Goal: Obtain resource: Download file/media

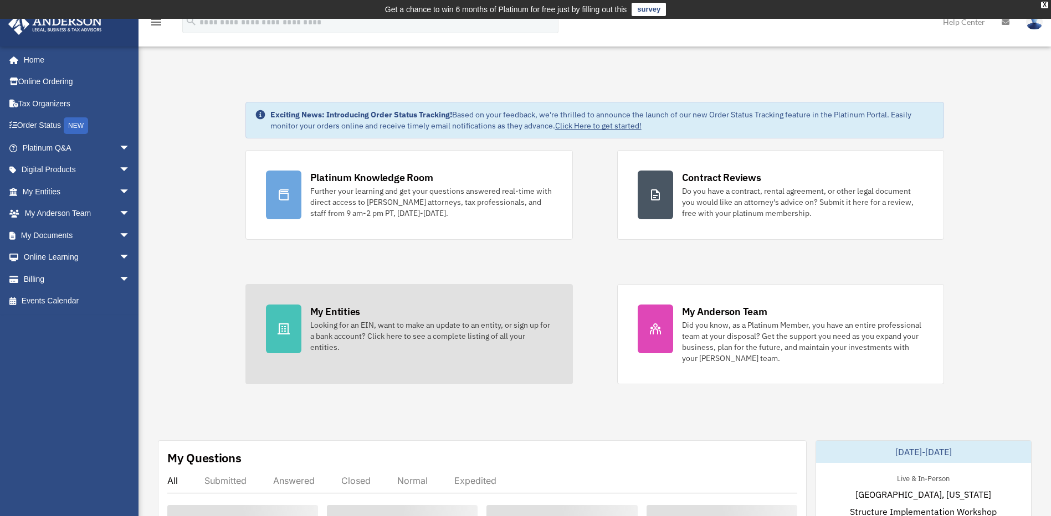
scroll to position [333, 0]
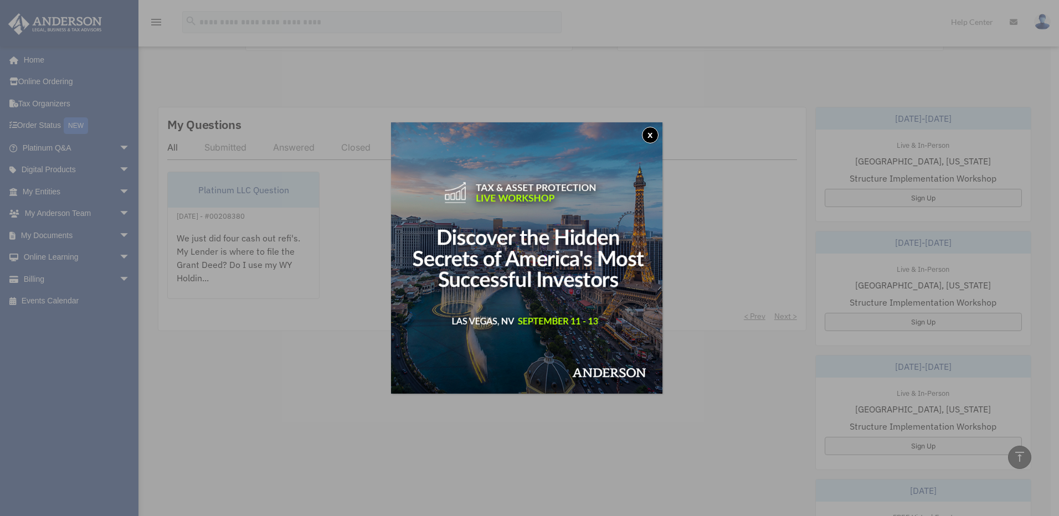
click at [650, 135] on button "x" at bounding box center [650, 135] width 17 height 17
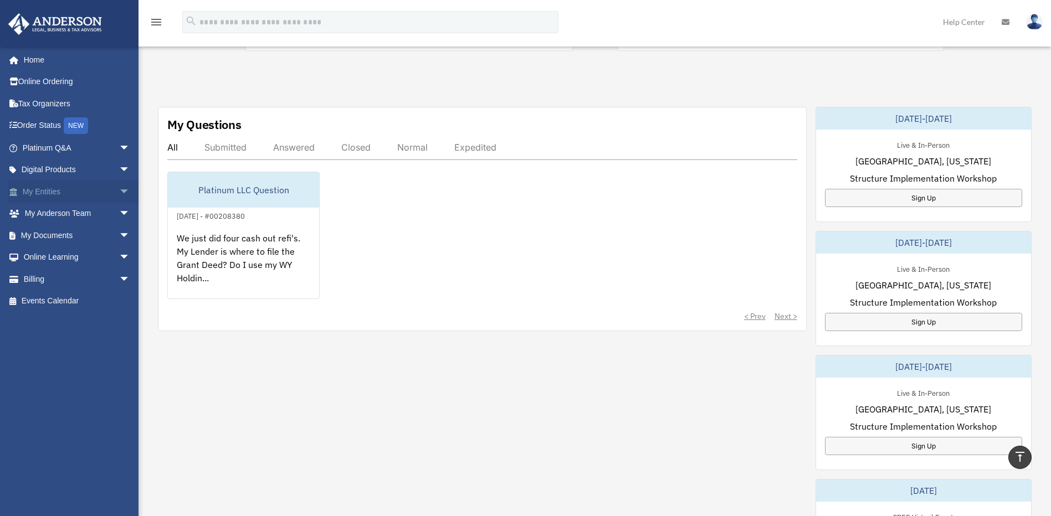
click at [44, 189] on link "My Entities arrow_drop_down" at bounding box center [77, 192] width 139 height 22
click at [55, 232] on link "My Documents arrow_drop_down" at bounding box center [77, 235] width 139 height 22
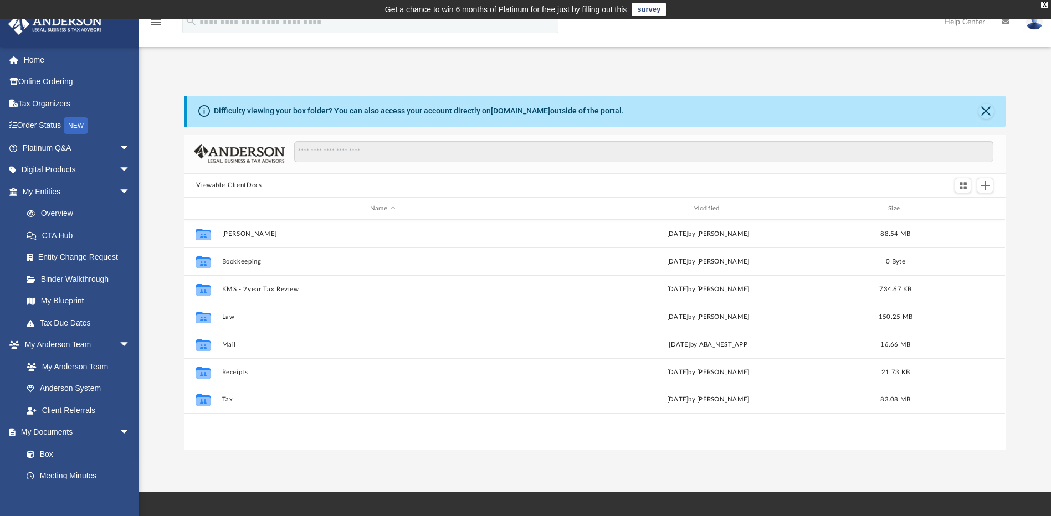
scroll to position [244, 813]
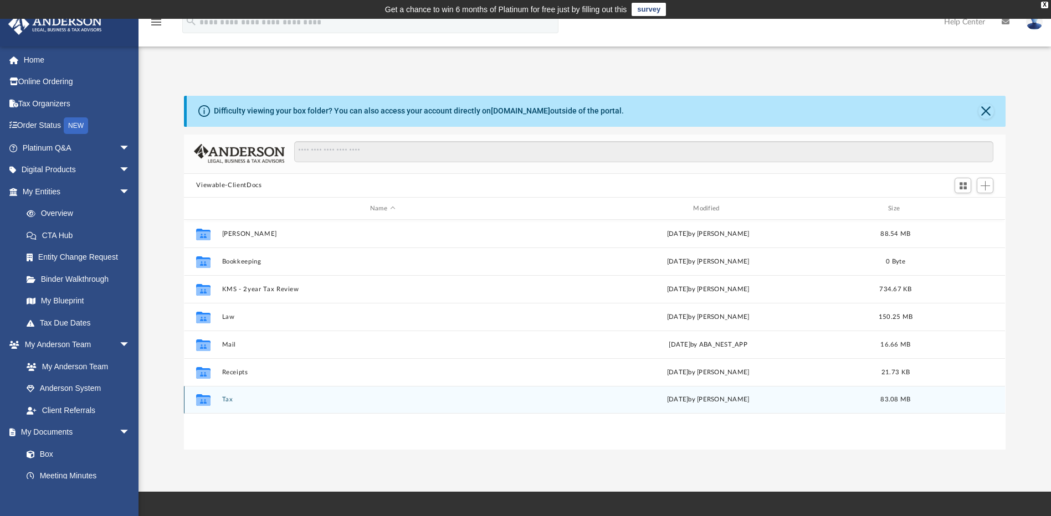
click at [252, 394] on div "Collaborated Folder Tax Thu Nov 4 2021 by Jessica 83.08 MB" at bounding box center [594, 400] width 821 height 28
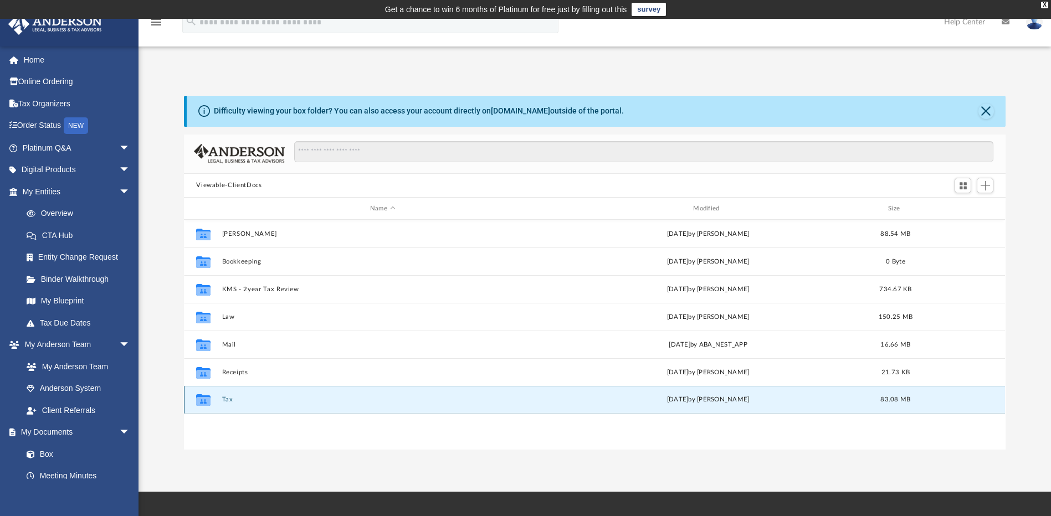
click at [250, 395] on div "Collaborated Folder Tax Thu Nov 4 2021 by Jessica 83.08 MB" at bounding box center [594, 400] width 821 height 28
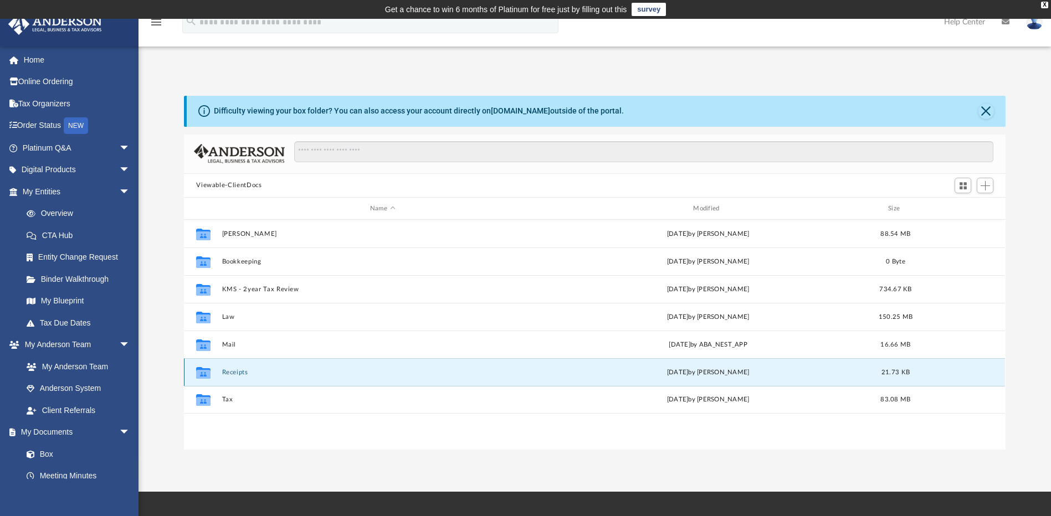
click at [222, 374] on button "Receipts" at bounding box center [382, 372] width 321 height 7
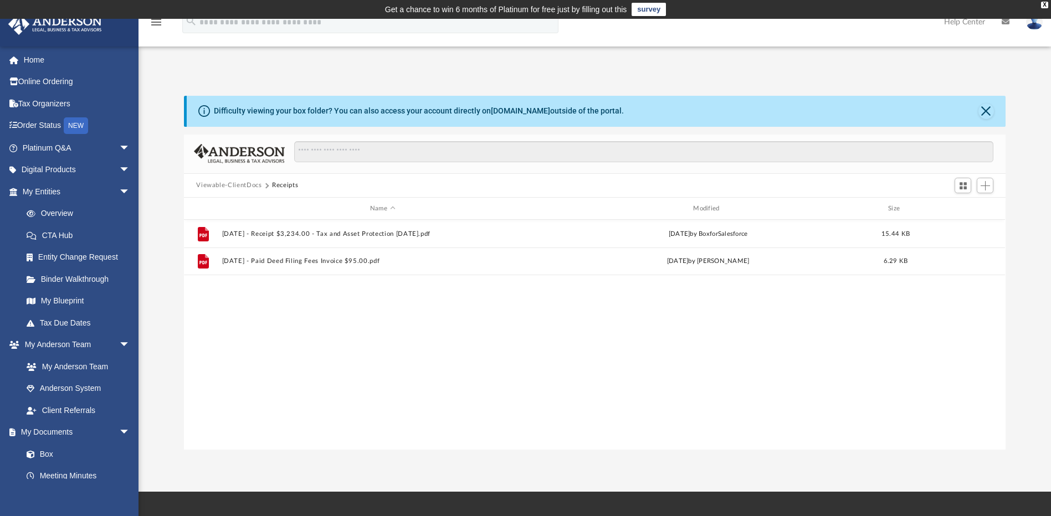
click at [202, 183] on button "Viewable-ClientDocs" at bounding box center [228, 186] width 65 height 10
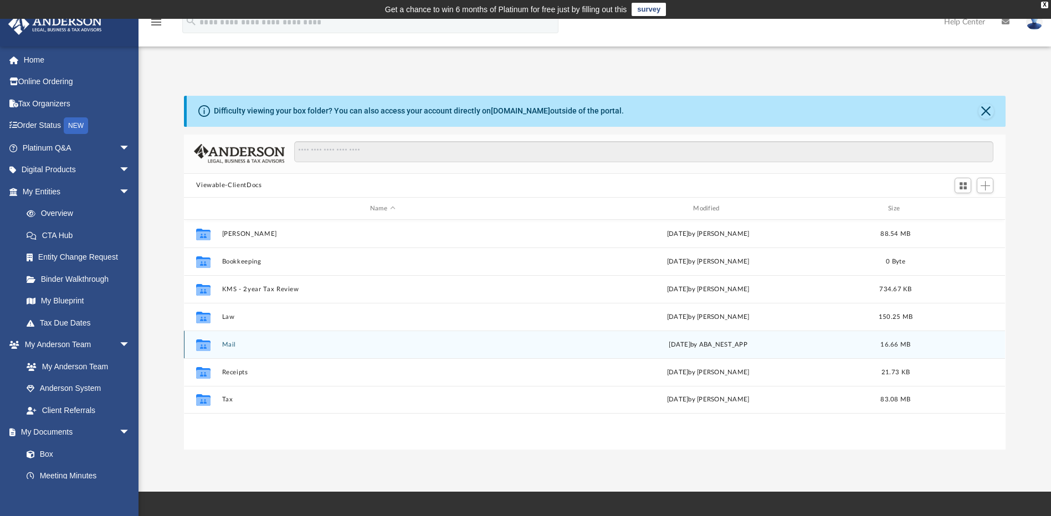
click at [230, 345] on button "Mail" at bounding box center [382, 344] width 321 height 7
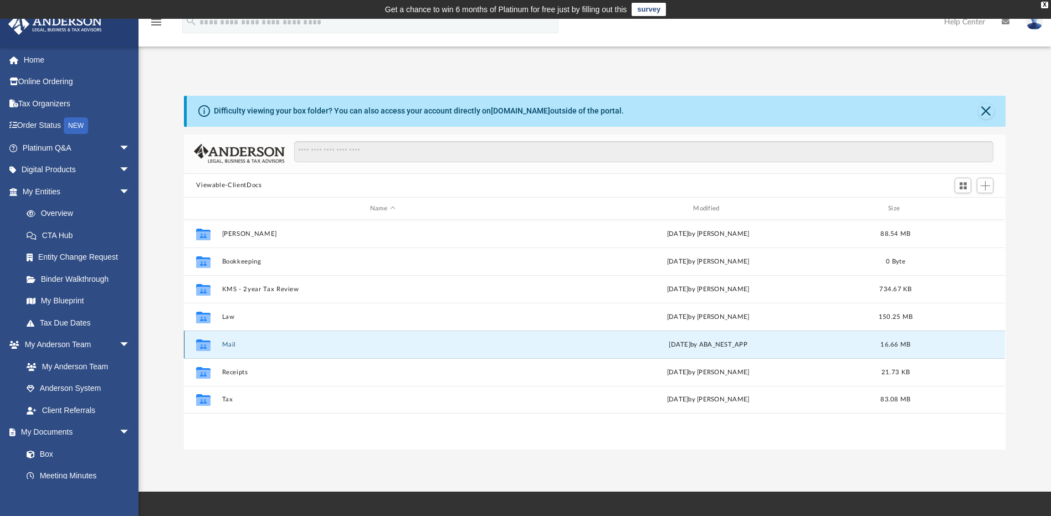
click at [230, 345] on button "Mail" at bounding box center [382, 344] width 321 height 7
click at [275, 346] on button "Mail" at bounding box center [382, 344] width 321 height 7
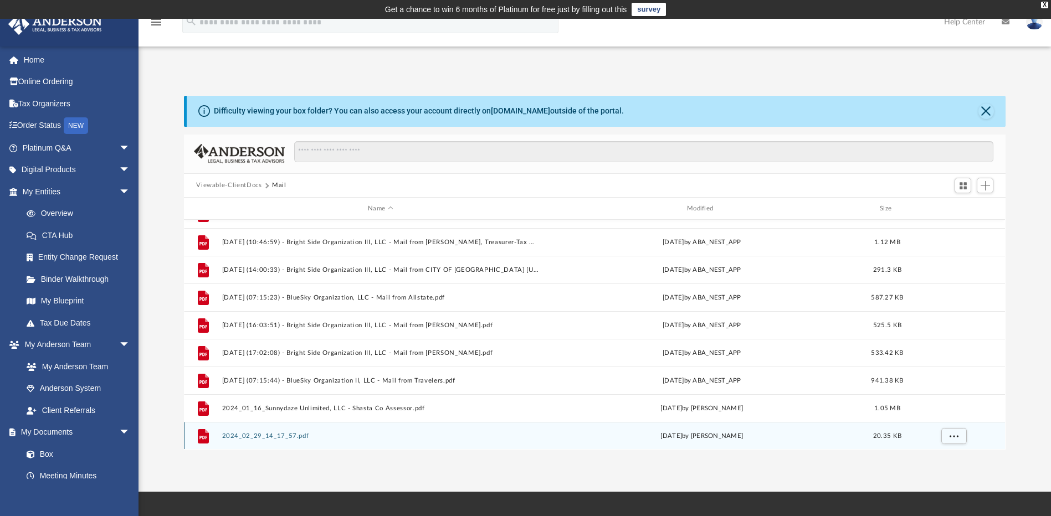
scroll to position [388, 0]
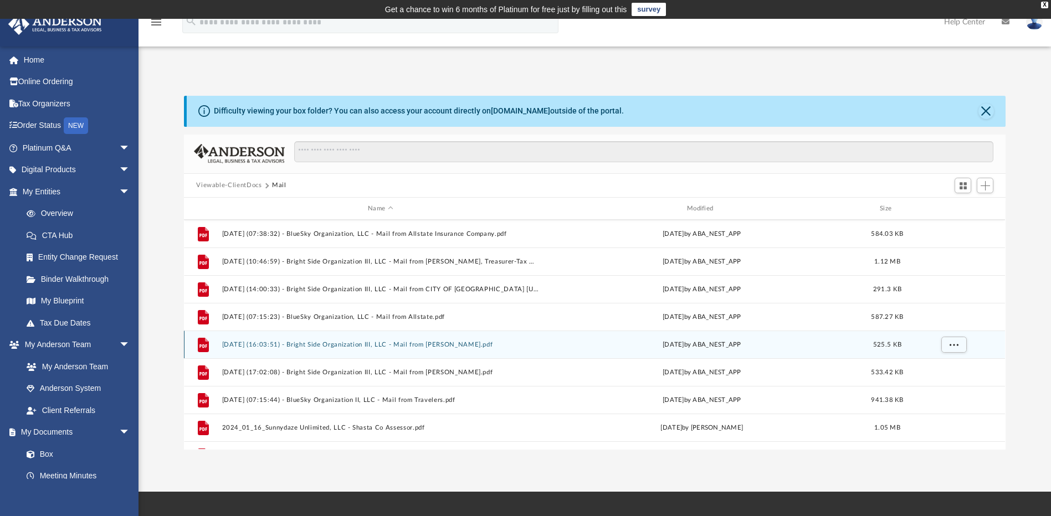
click at [325, 345] on button "2024.12.10 (16:03:51) - Bright Side Organization III, LLC - Mail from Leslie Mo…" at bounding box center [380, 344] width 317 height 7
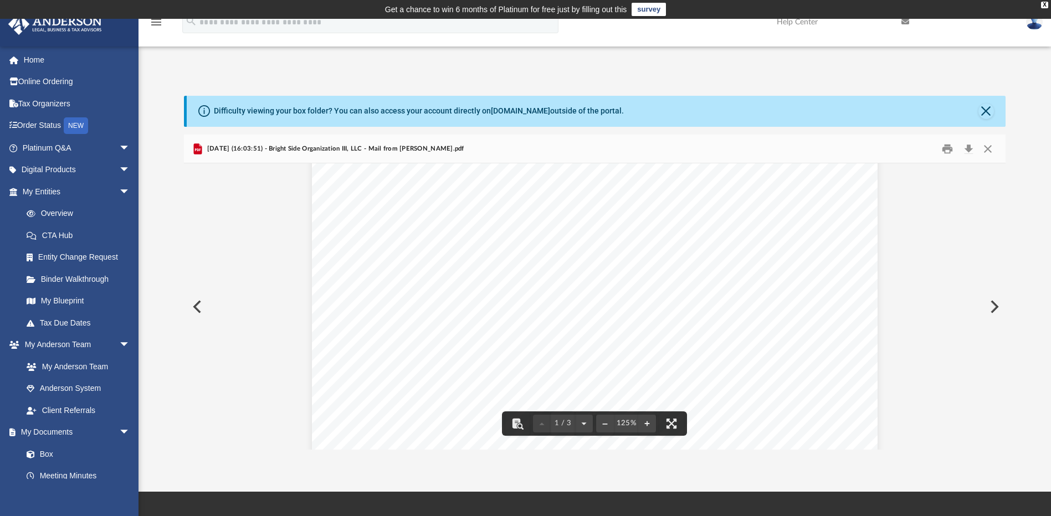
scroll to position [0, 0]
click at [199, 311] on button "Preview" at bounding box center [196, 306] width 24 height 31
click at [990, 306] on button "Preview" at bounding box center [993, 306] width 24 height 31
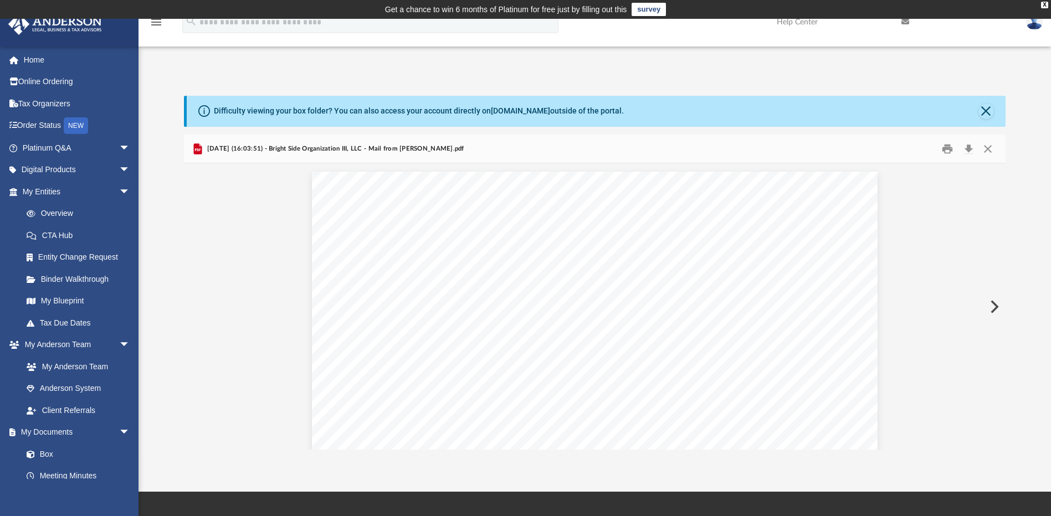
click at [990, 306] on button "Preview" at bounding box center [993, 306] width 24 height 31
click at [991, 306] on button "Preview" at bounding box center [993, 306] width 24 height 31
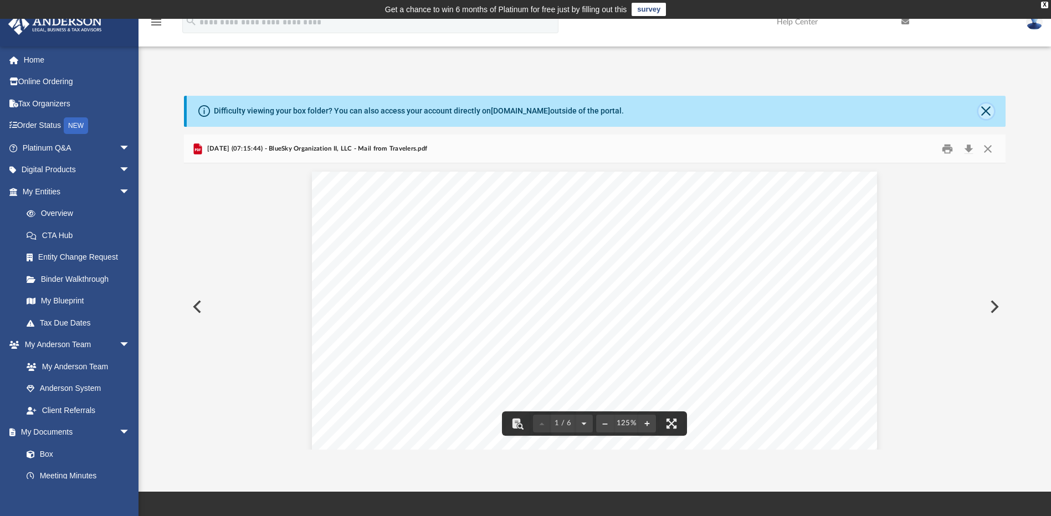
click at [985, 112] on button "Close" at bounding box center [986, 112] width 16 height 16
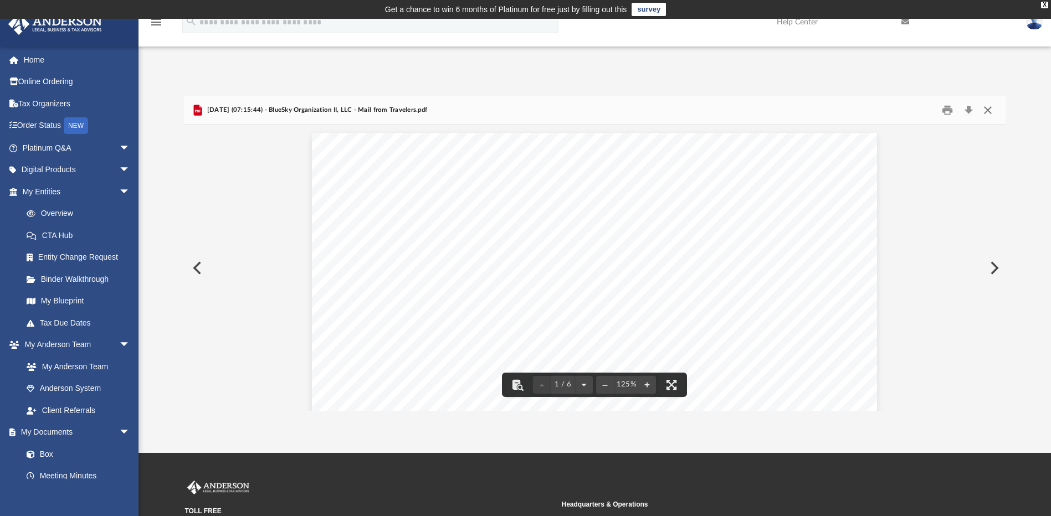
click at [989, 109] on button "Close" at bounding box center [988, 109] width 20 height 17
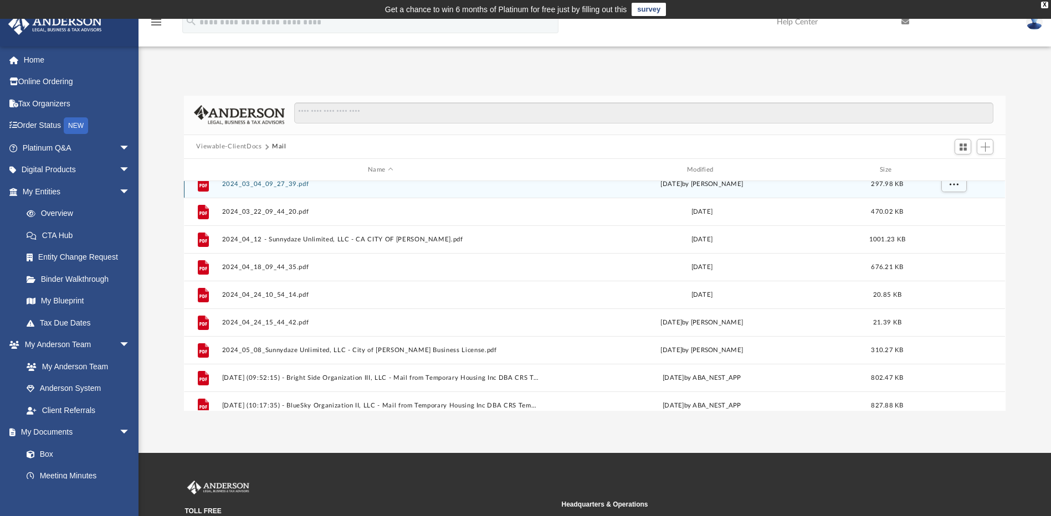
scroll to position [685, 0]
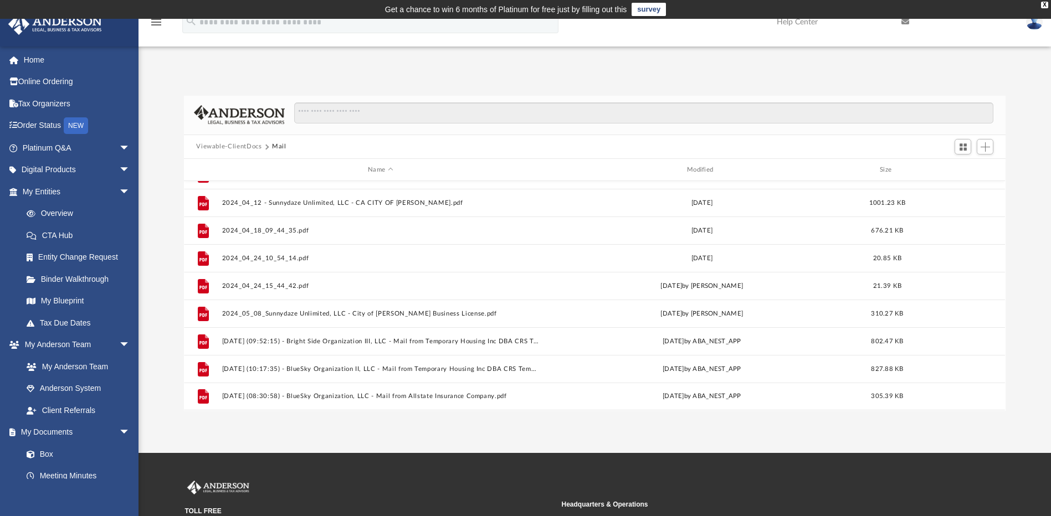
click at [219, 150] on button "Viewable-ClientDocs" at bounding box center [228, 147] width 65 height 10
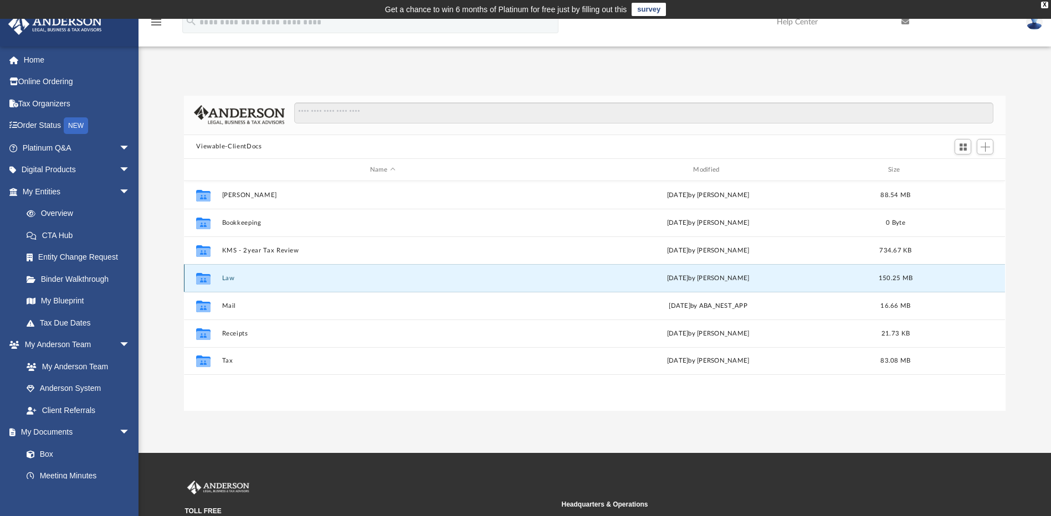
click at [236, 276] on button "Law" at bounding box center [382, 278] width 321 height 7
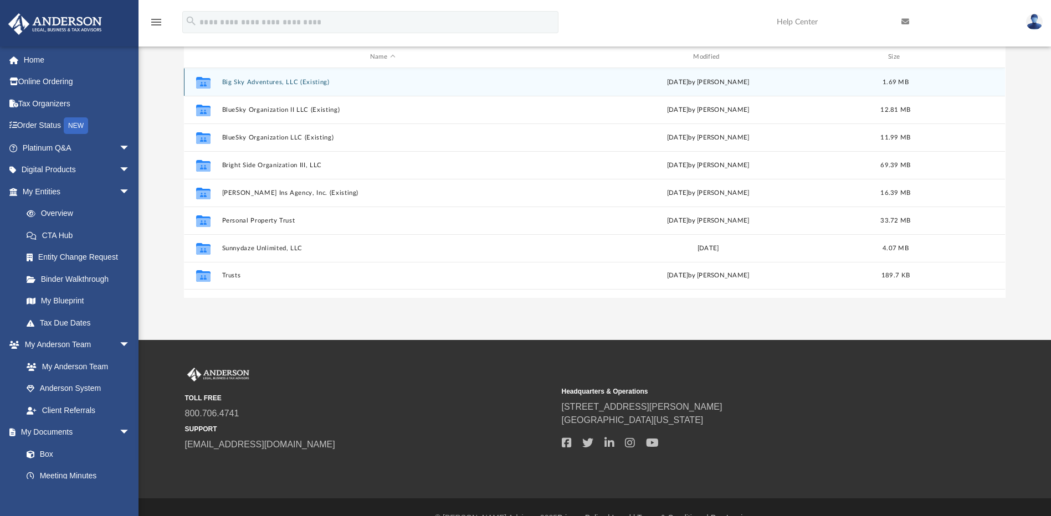
scroll to position [135, 0]
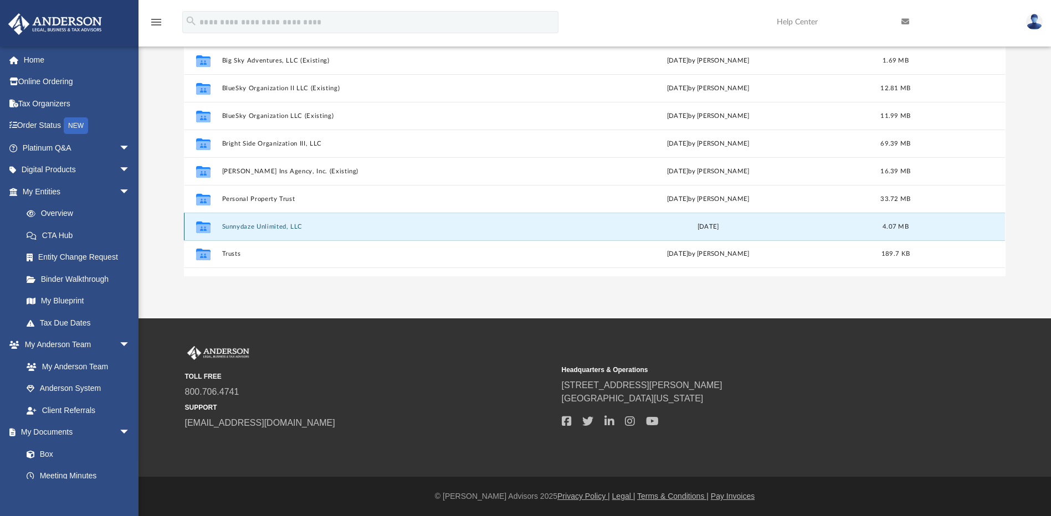
click at [261, 223] on button "Sunnydaze Unlimited, LLC" at bounding box center [382, 226] width 321 height 7
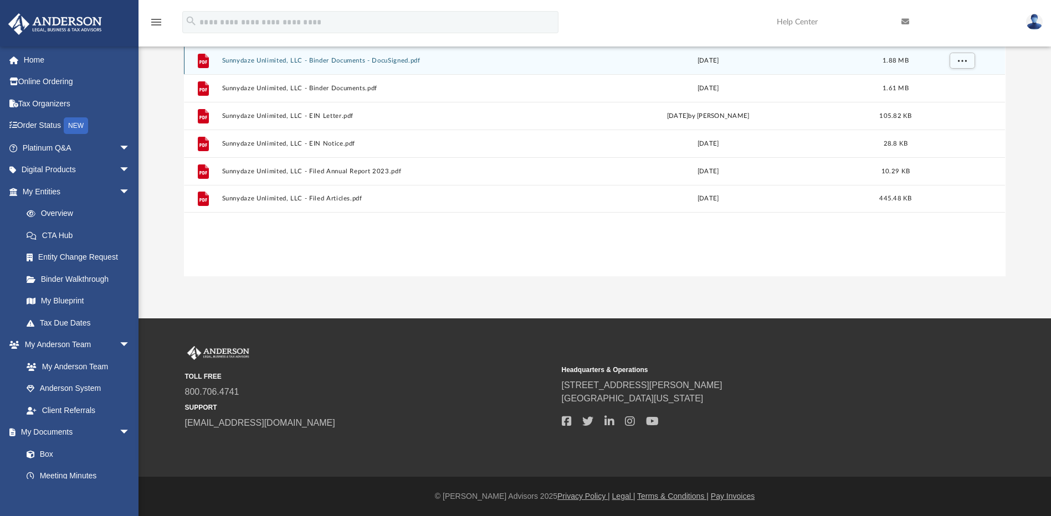
scroll to position [79, 0]
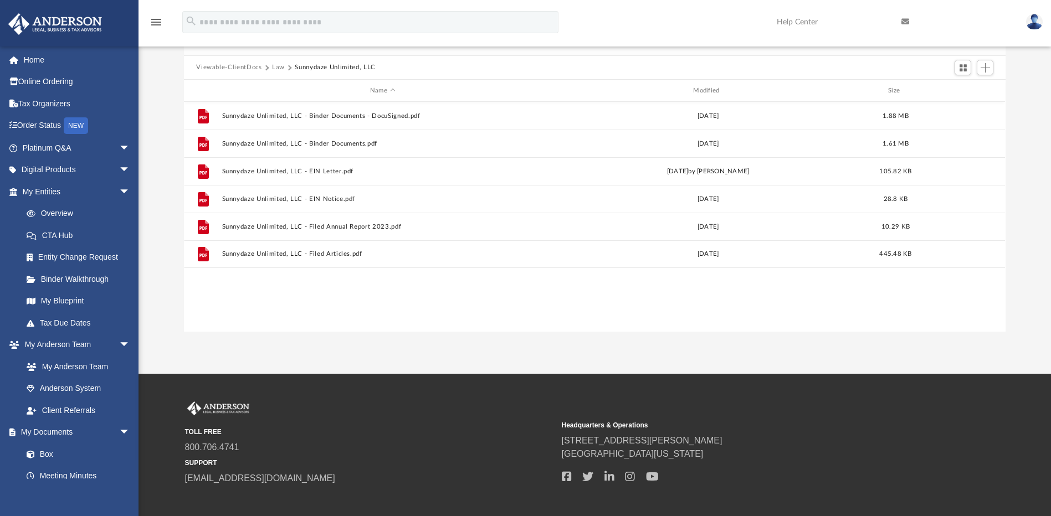
click at [274, 68] on button "Law" at bounding box center [278, 68] width 13 height 10
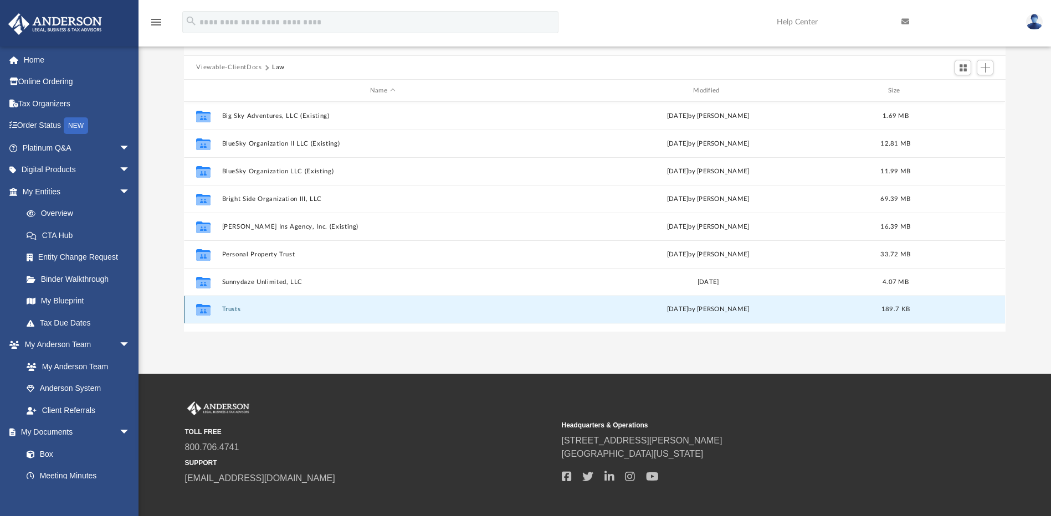
click at [253, 306] on button "Trusts" at bounding box center [382, 309] width 321 height 7
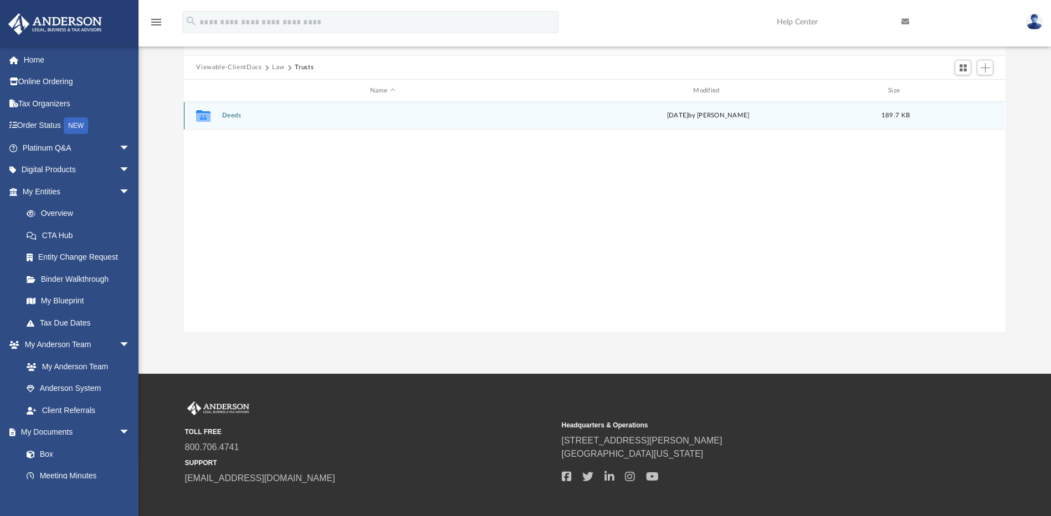
click at [238, 119] on button "Deeds" at bounding box center [382, 115] width 321 height 7
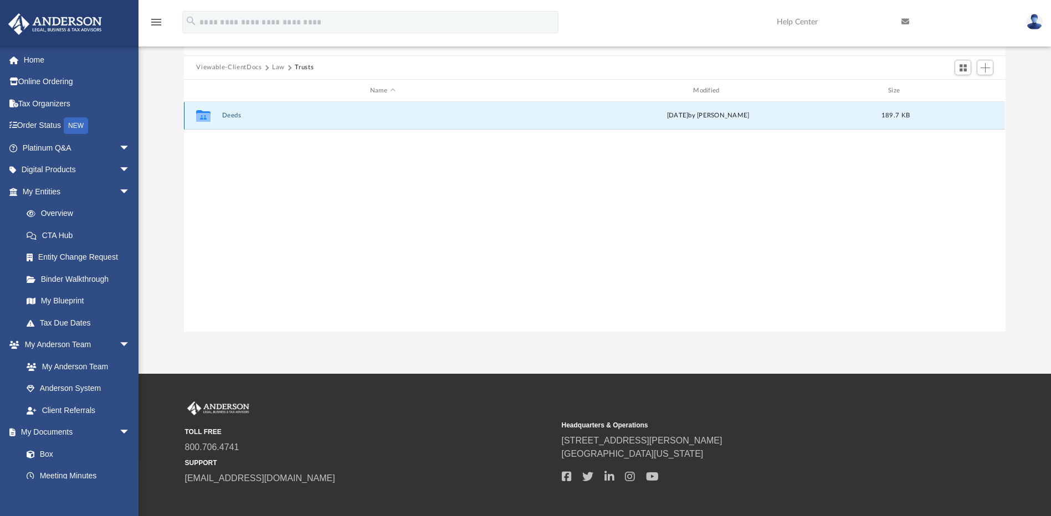
click at [238, 119] on button "Deeds" at bounding box center [382, 115] width 321 height 7
click at [240, 117] on button "Deed - 3622 Canterbury Drive" at bounding box center [382, 115] width 321 height 7
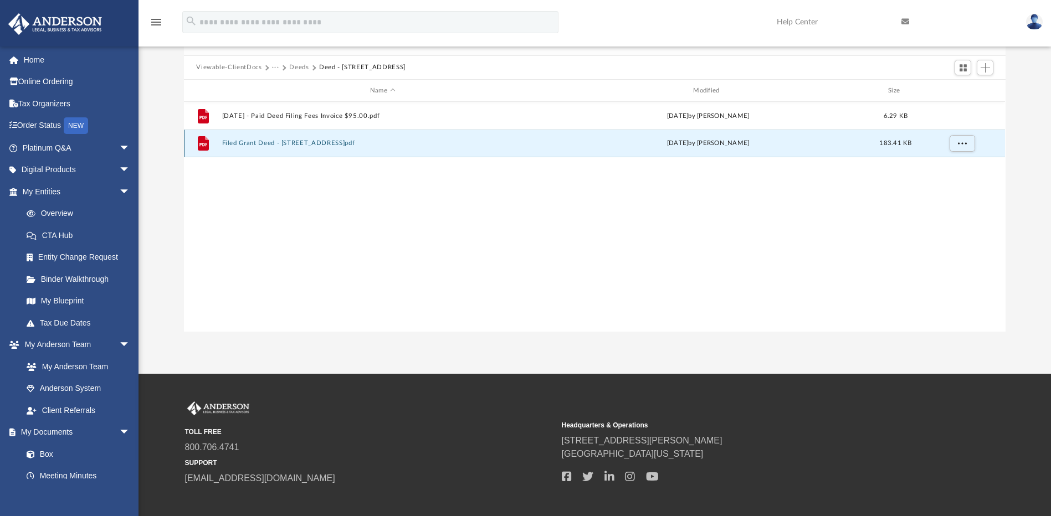
click at [326, 143] on button "Filed Grant Deed - 3622 Canterbury Drive.pdf" at bounding box center [382, 143] width 321 height 7
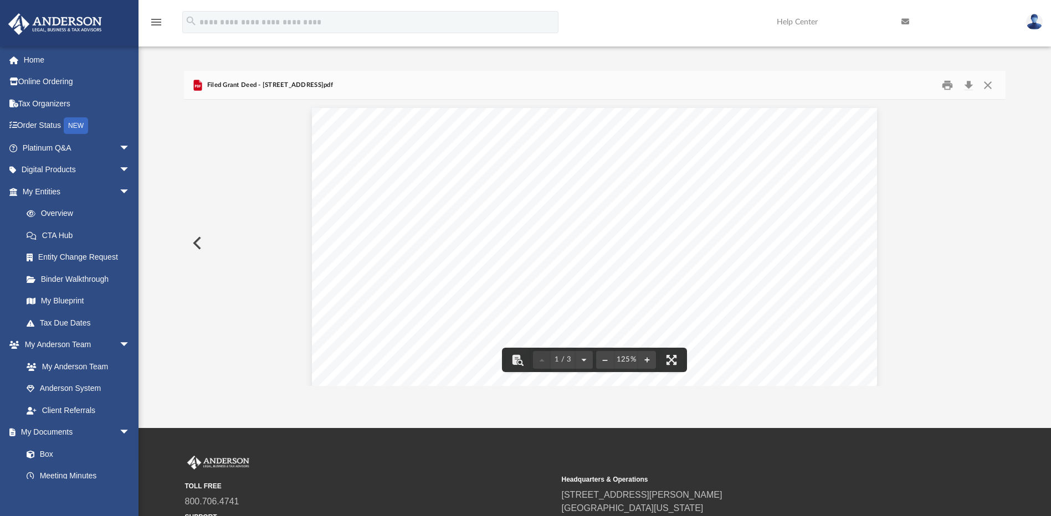
scroll to position [0, 0]
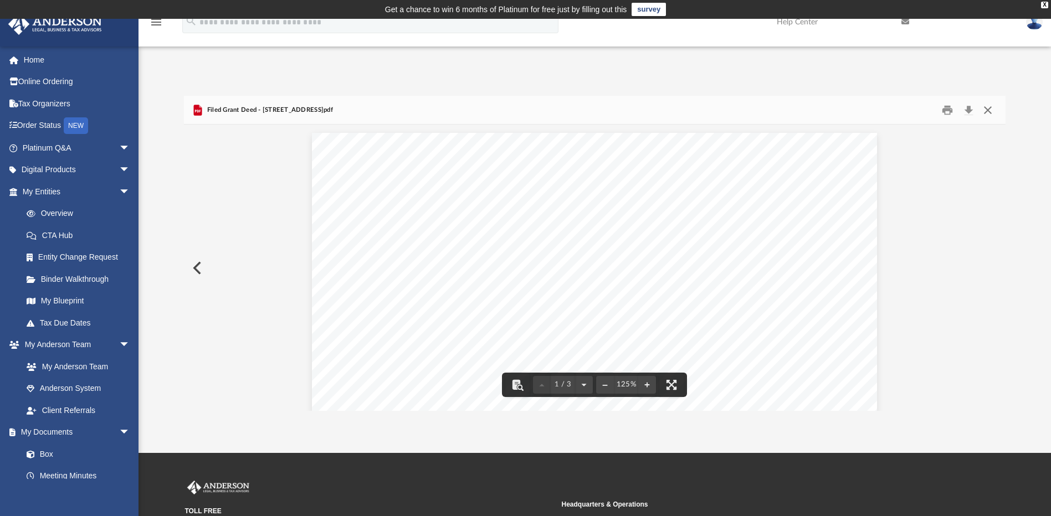
click at [990, 111] on button "Close" at bounding box center [988, 109] width 20 height 17
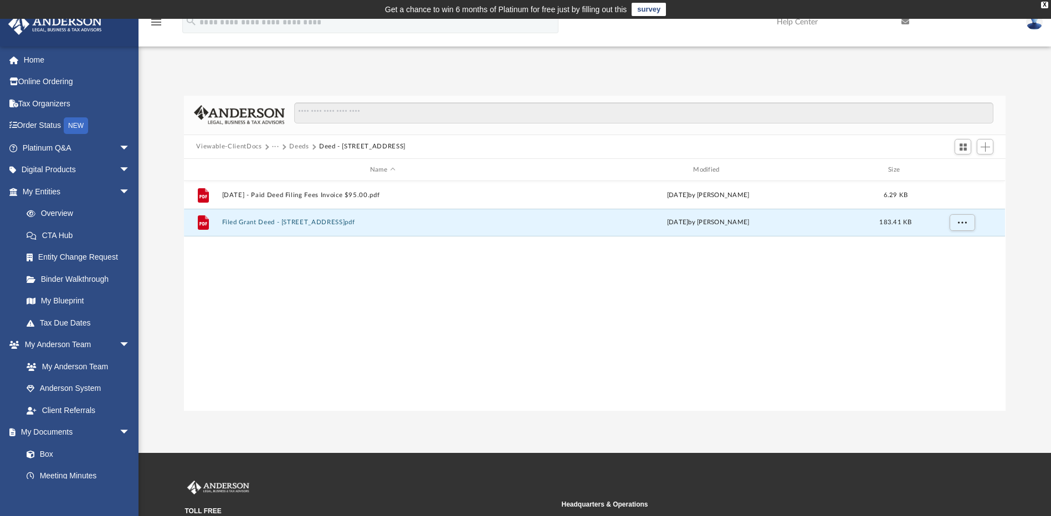
click at [296, 144] on button "Deeds" at bounding box center [298, 147] width 19 height 10
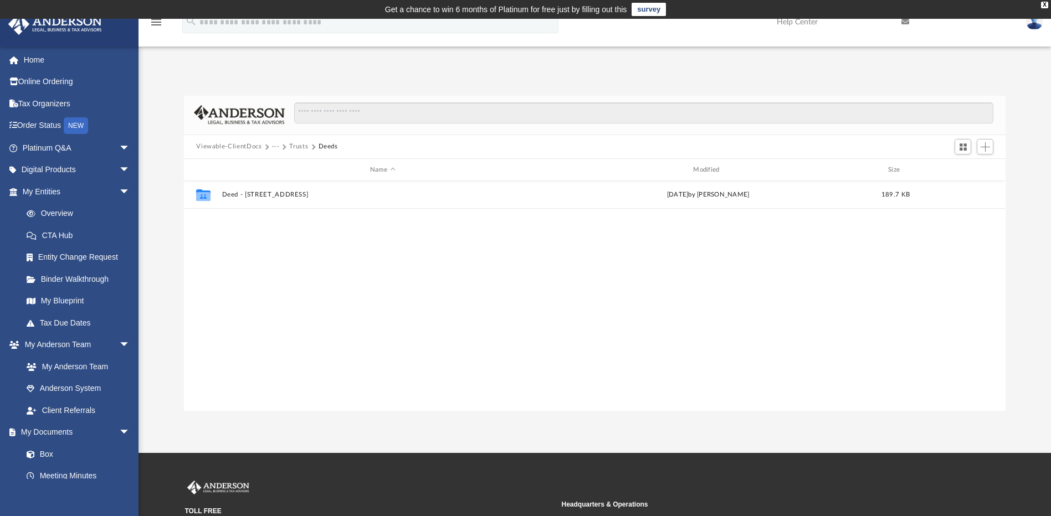
click at [294, 145] on button "Trusts" at bounding box center [298, 147] width 19 height 10
click at [281, 147] on button "Law" at bounding box center [278, 147] width 13 height 10
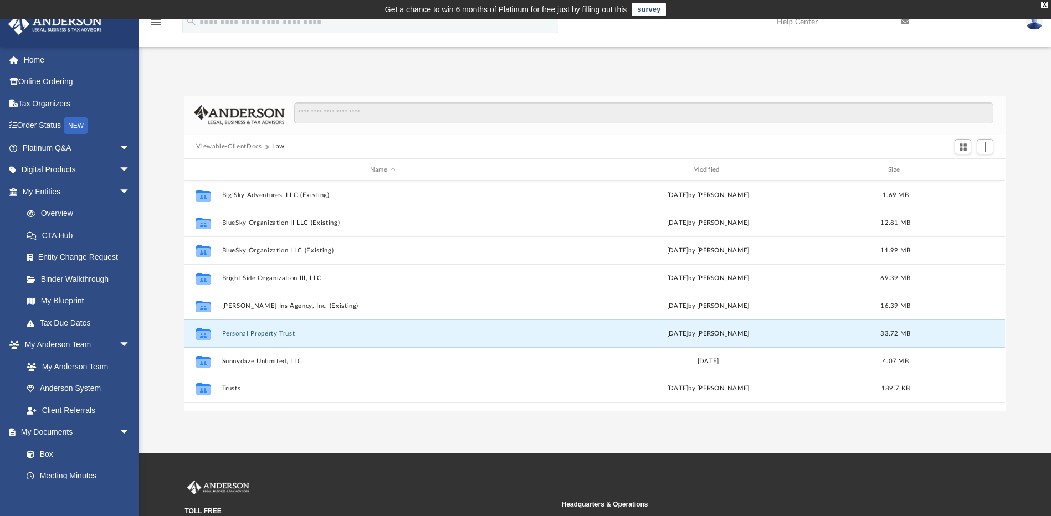
click at [257, 336] on button "Personal Property Trust" at bounding box center [382, 333] width 321 height 7
click at [256, 336] on button "Personal Property Trust" at bounding box center [382, 333] width 321 height 7
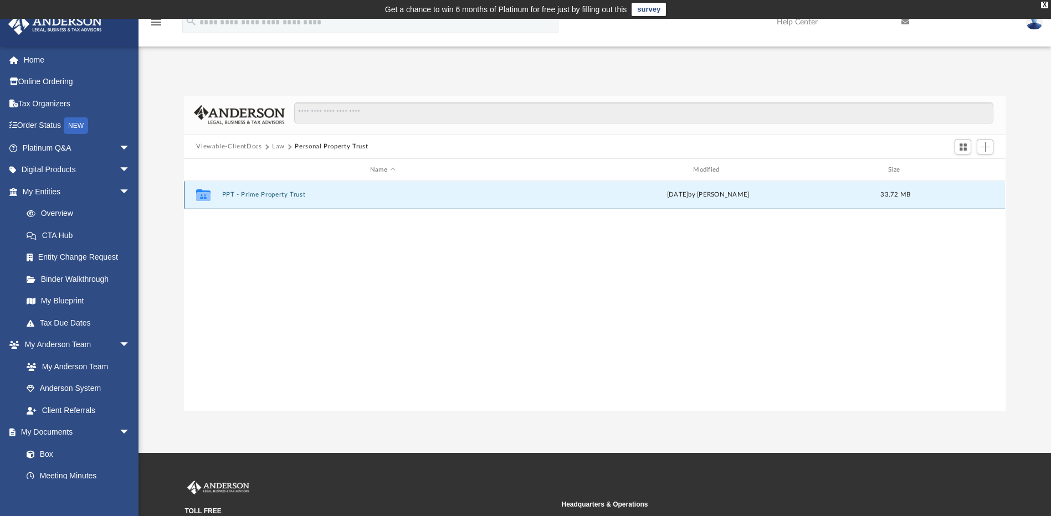
click at [269, 197] on button "PPT - Prime Property Trust" at bounding box center [382, 195] width 321 height 7
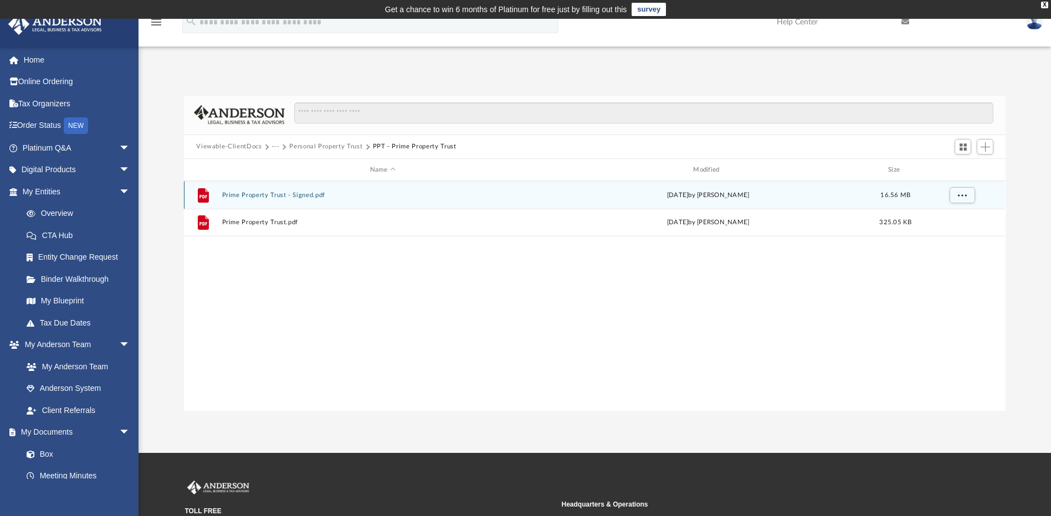
click at [315, 196] on button "Prime Property Trust - Signed.pdf" at bounding box center [382, 195] width 321 height 7
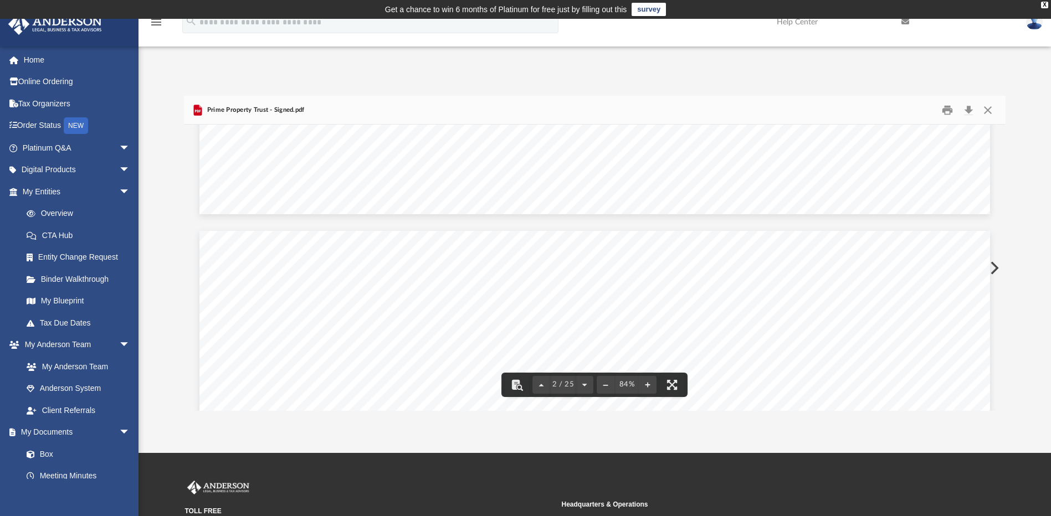
scroll to position [1329, 0]
click at [993, 110] on button "Close" at bounding box center [988, 109] width 20 height 17
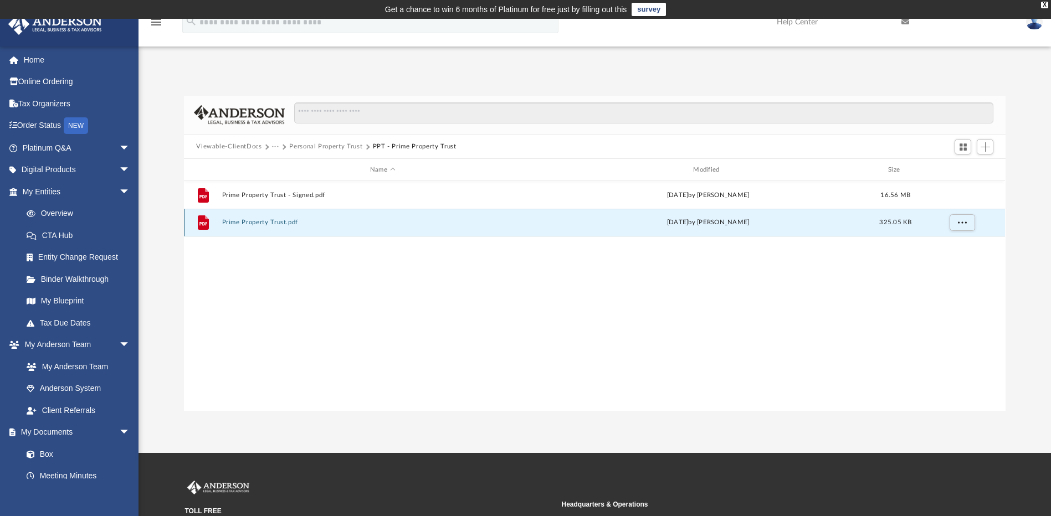
click at [268, 224] on button "Prime Property Trust.pdf" at bounding box center [382, 222] width 321 height 7
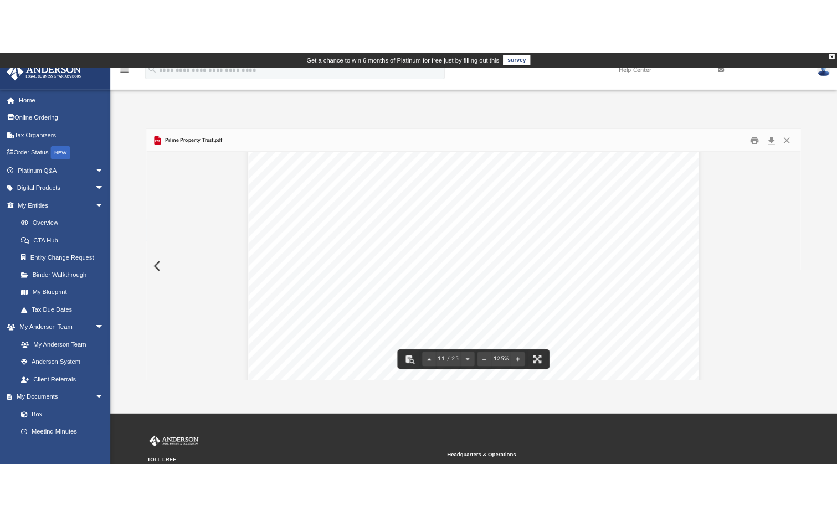
scroll to position [8198, 0]
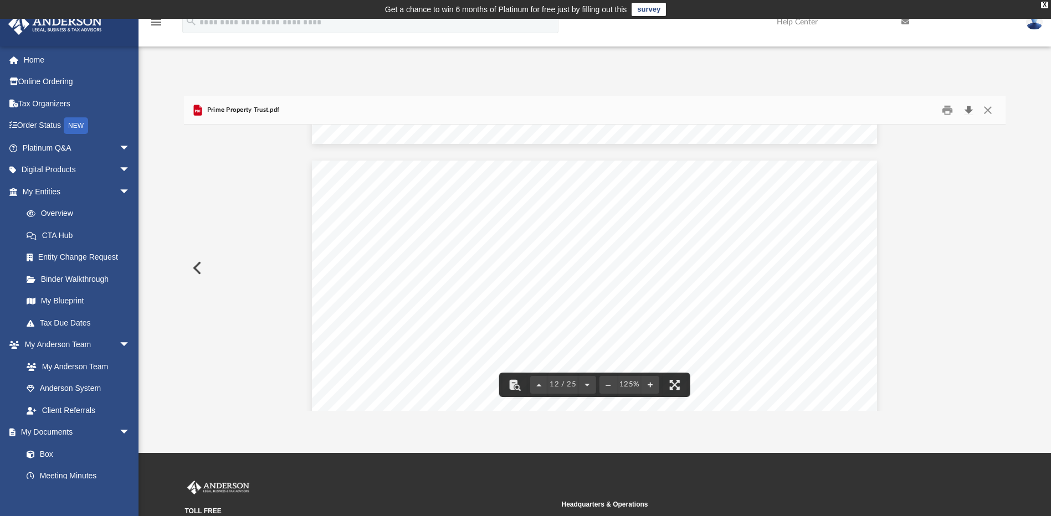
click at [967, 114] on button "Download" at bounding box center [968, 109] width 20 height 17
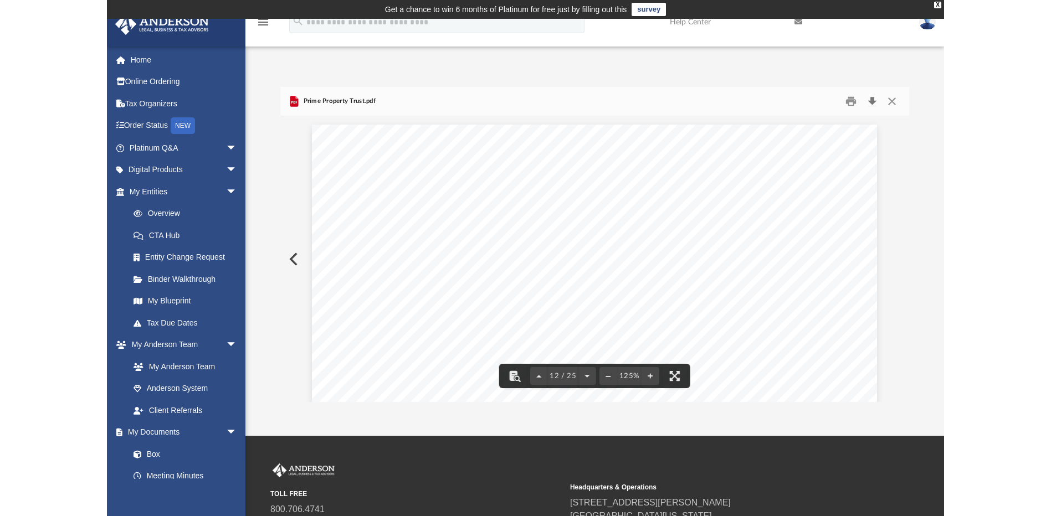
scroll to position [9, 9]
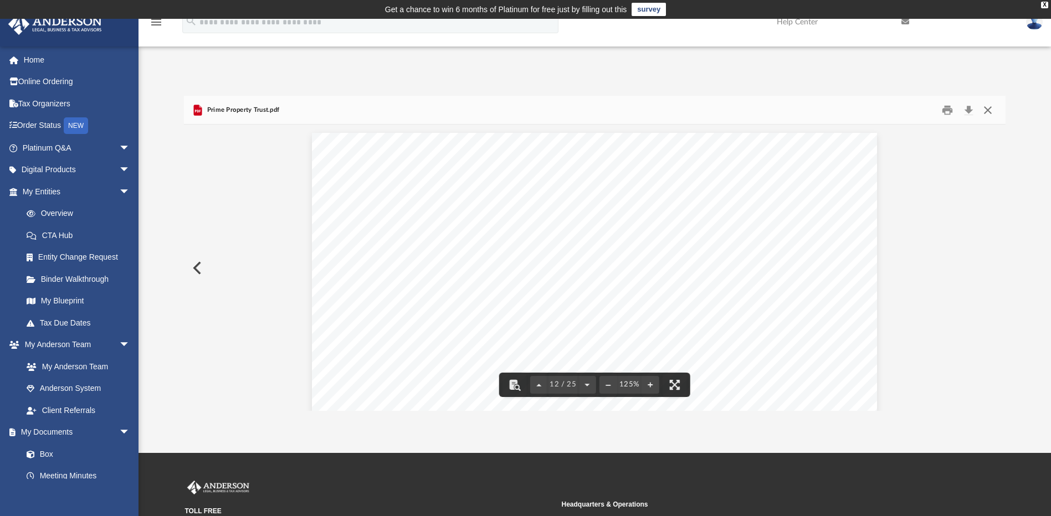
click at [987, 111] on button "Close" at bounding box center [988, 109] width 20 height 17
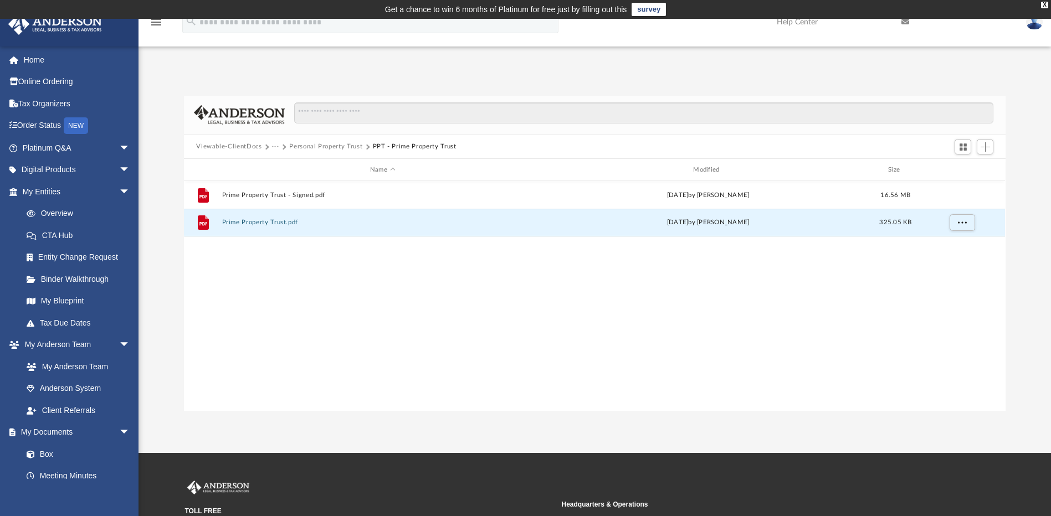
click at [240, 148] on button "Viewable-ClientDocs" at bounding box center [228, 147] width 65 height 10
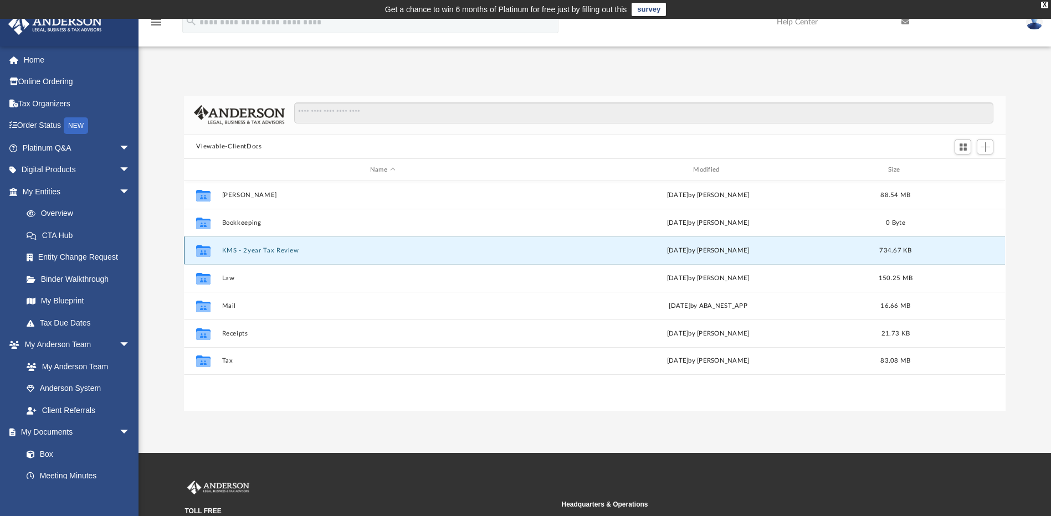
click at [249, 249] on button "KMS - 2year Tax Review" at bounding box center [382, 250] width 321 height 7
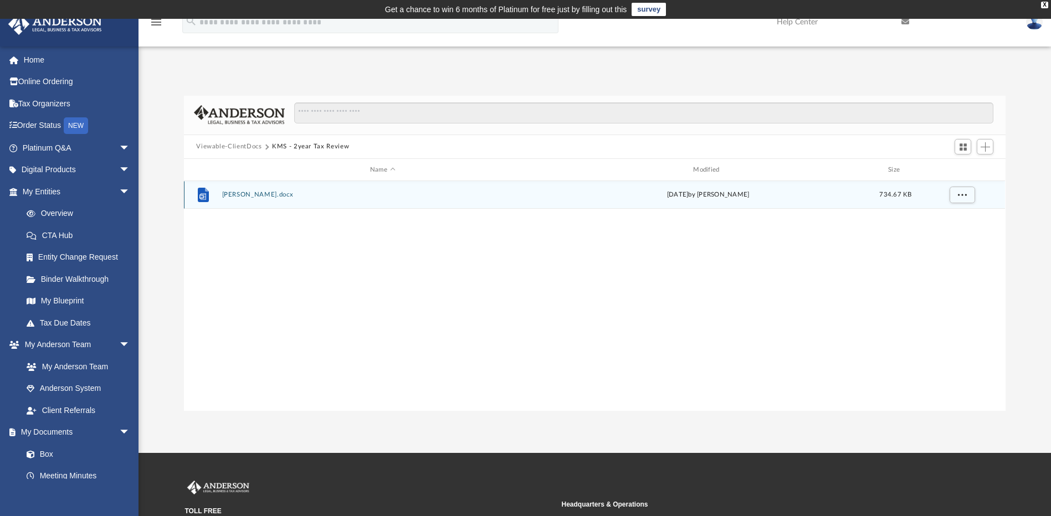
click at [243, 199] on div "File Graves, Jessica.docx Mon Nov 8 2021 by Cody Dinda 734.67 KB" at bounding box center [594, 195] width 821 height 28
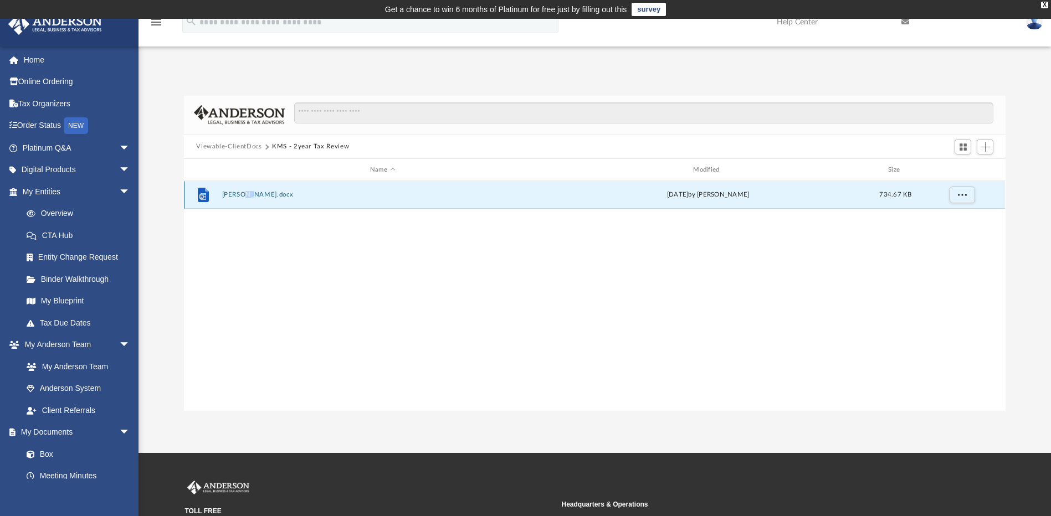
click at [243, 199] on div "File Graves, Jessica.docx Mon Nov 8 2021 by Cody Dinda 734.67 KB" at bounding box center [594, 195] width 821 height 28
click at [246, 194] on button "Graves, Jessica.docx" at bounding box center [382, 195] width 321 height 7
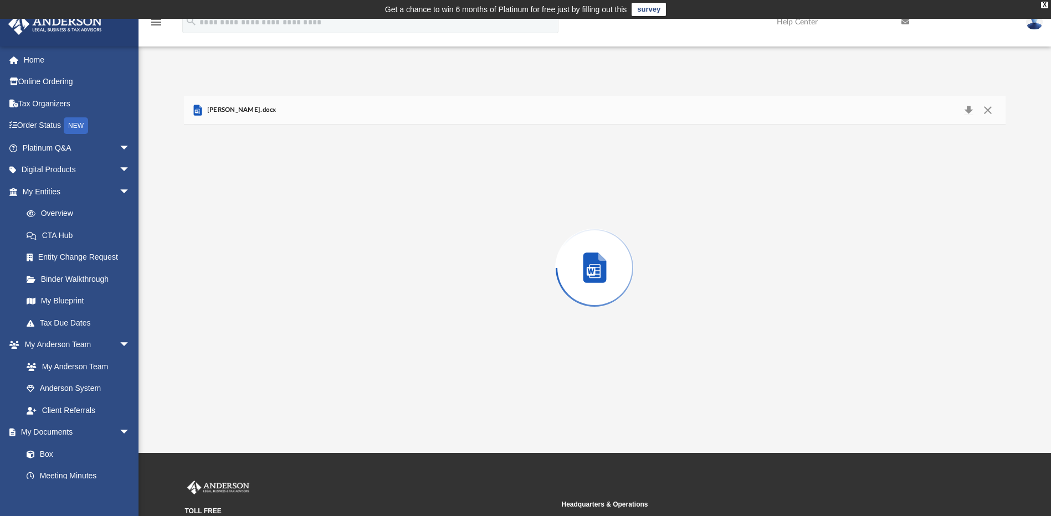
click at [246, 194] on div "Preview" at bounding box center [594, 268] width 821 height 286
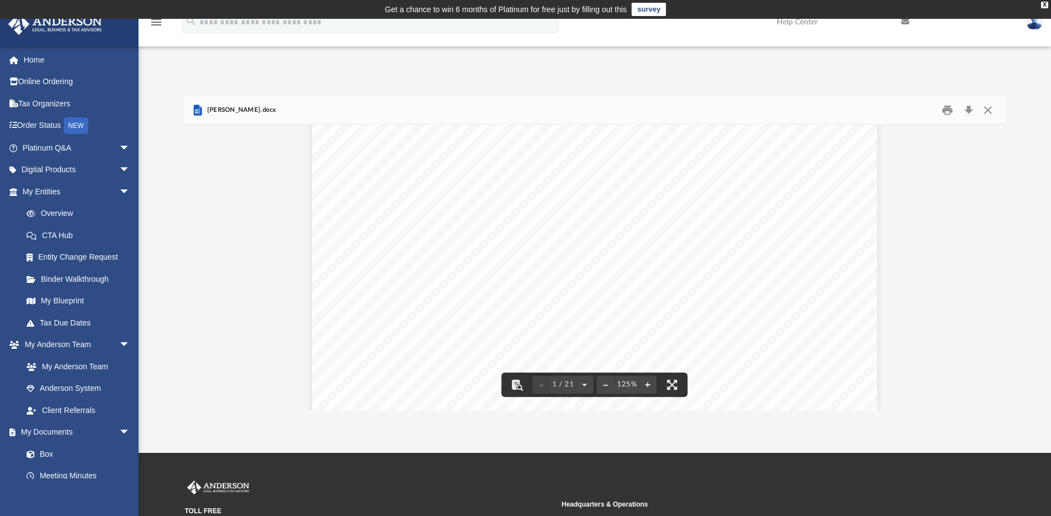
scroll to position [332, 0]
click at [992, 110] on button "Close" at bounding box center [988, 109] width 20 height 17
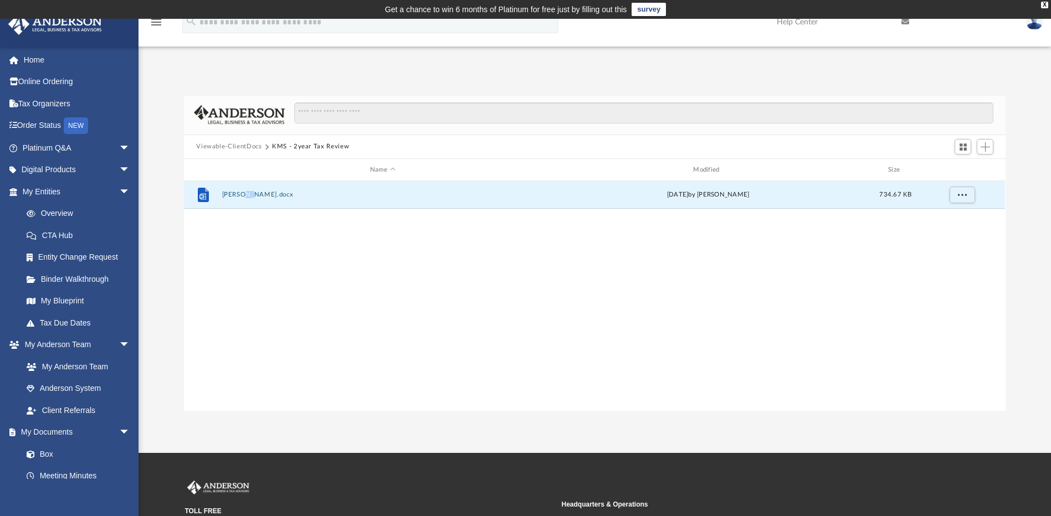
click at [240, 149] on button "Viewable-ClientDocs" at bounding box center [228, 147] width 65 height 10
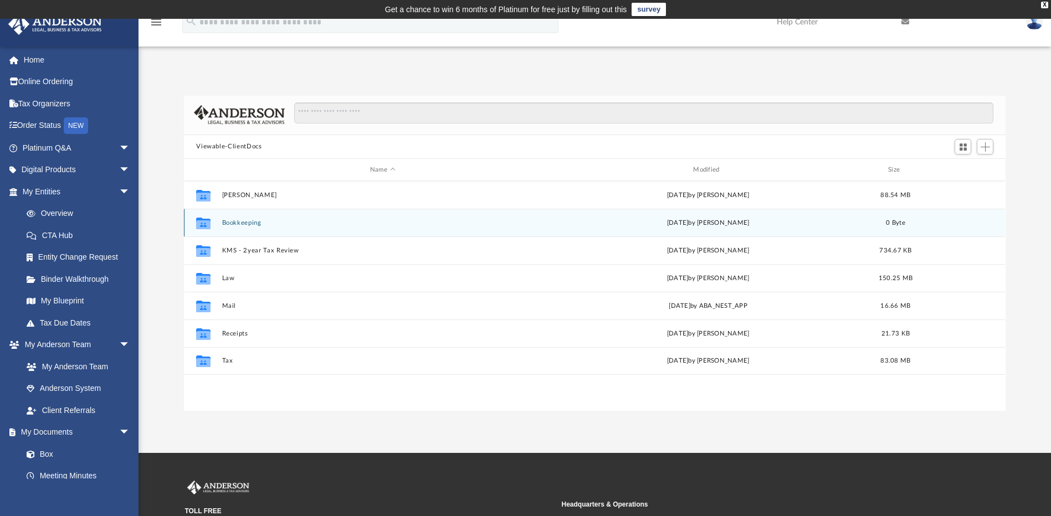
click at [271, 225] on button "Bookkeeping" at bounding box center [382, 222] width 321 height 7
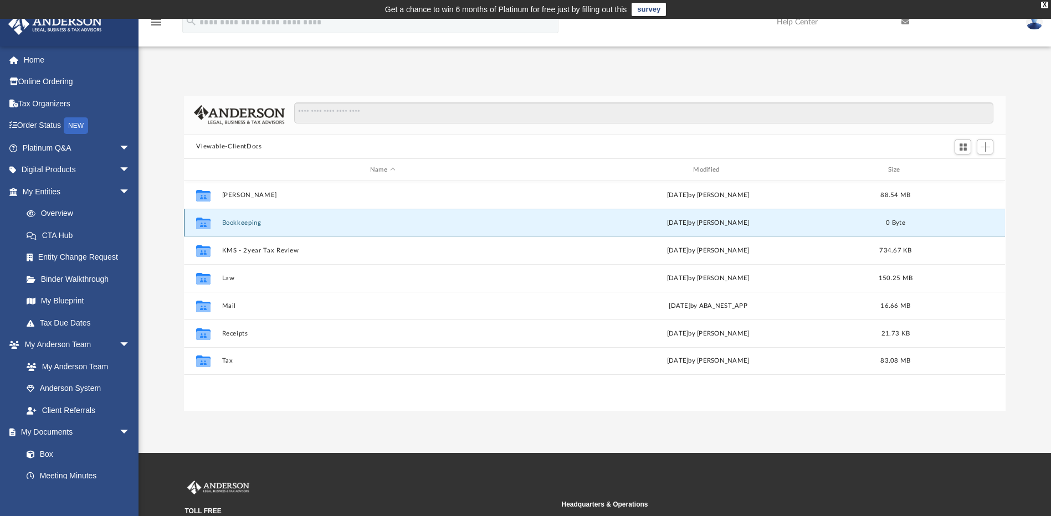
click at [271, 225] on button "Bookkeeping" at bounding box center [382, 222] width 321 height 7
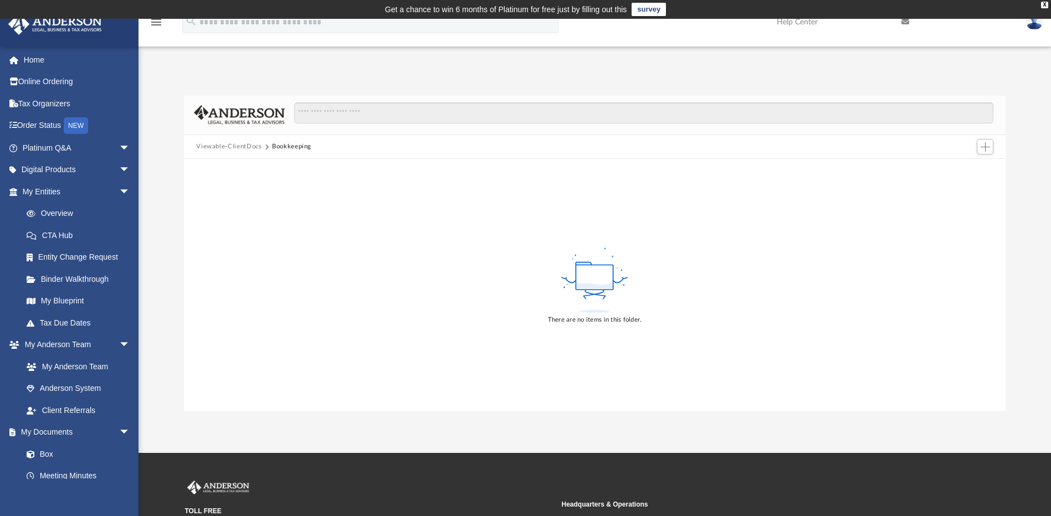
click at [212, 149] on button "Viewable-ClientDocs" at bounding box center [228, 147] width 65 height 10
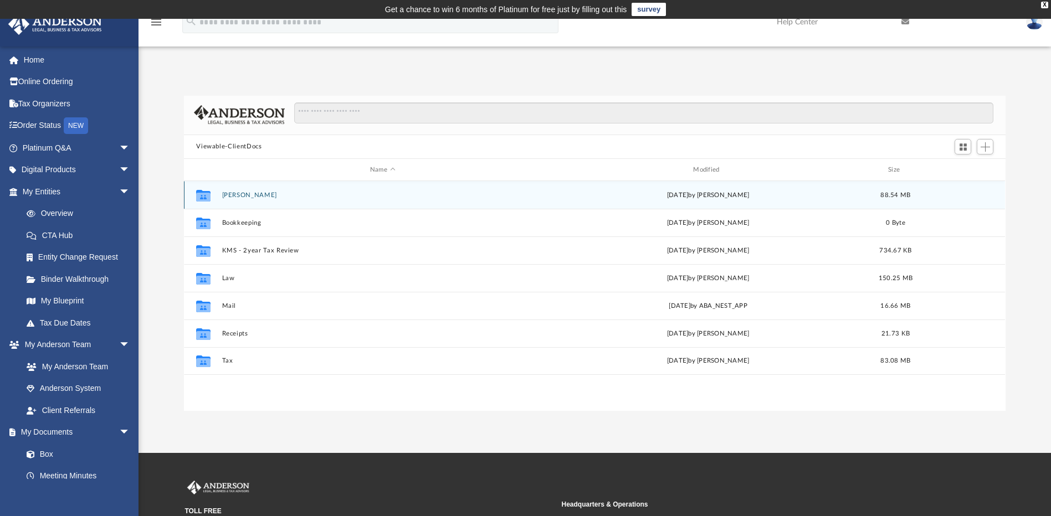
scroll to position [244, 813]
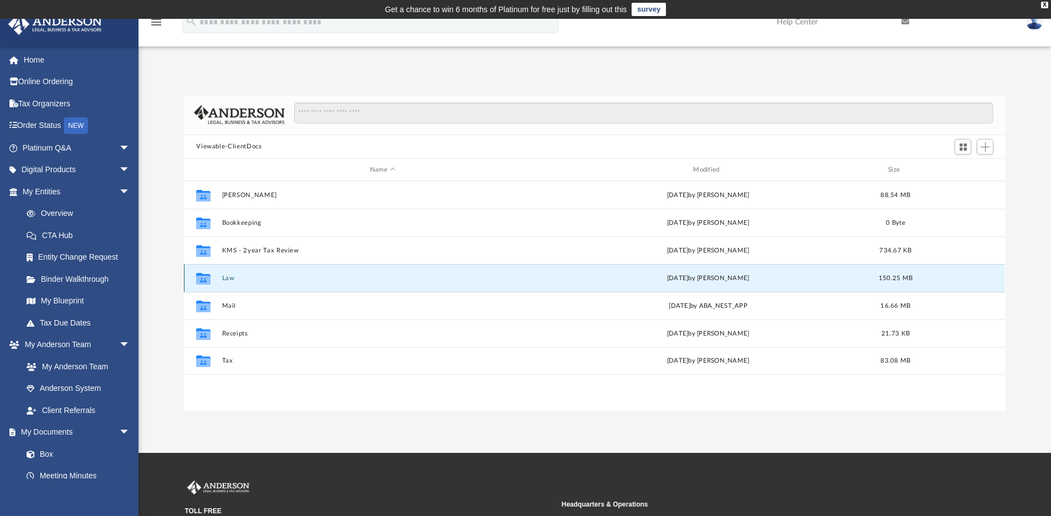
click at [225, 277] on button "Law" at bounding box center [382, 278] width 321 height 7
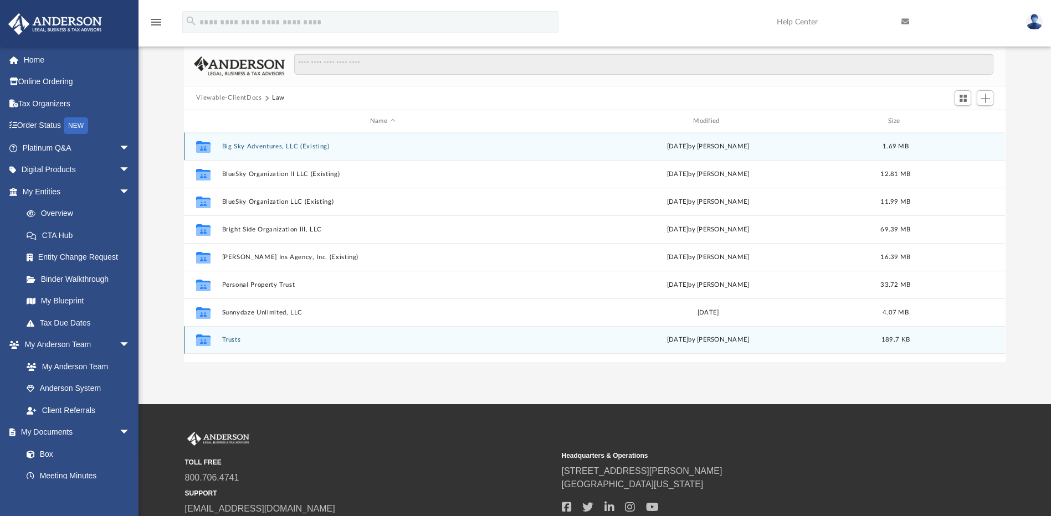
scroll to position [0, 0]
